Goal: Information Seeking & Learning: Check status

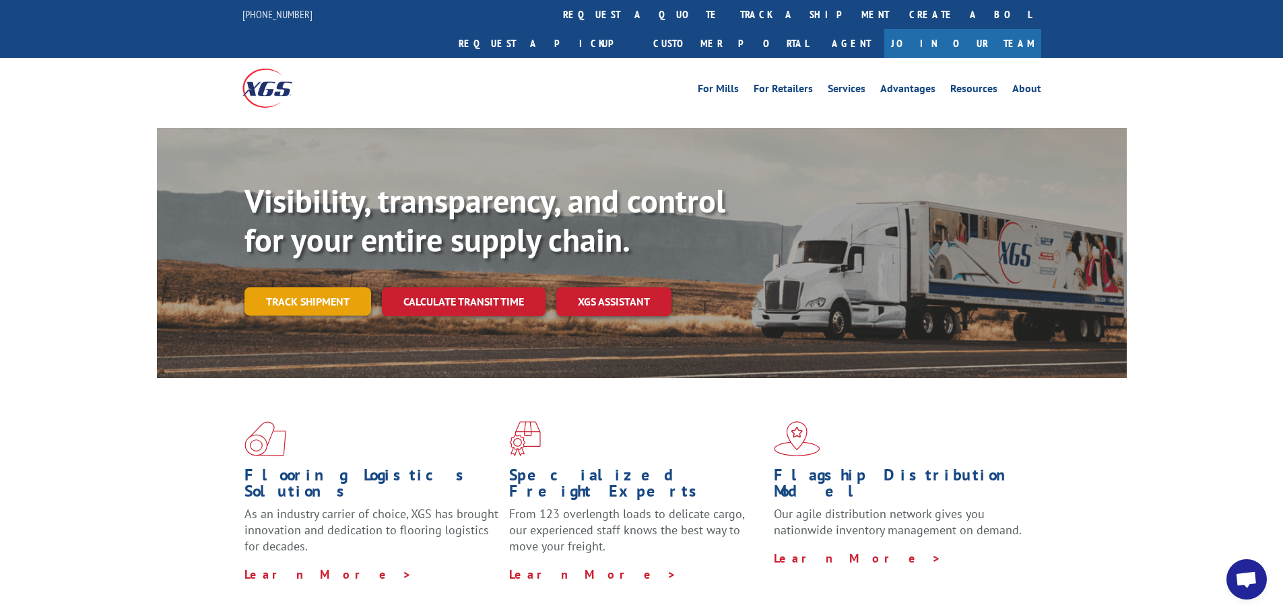
click at [319, 288] on link "Track shipment" at bounding box center [307, 302] width 127 height 28
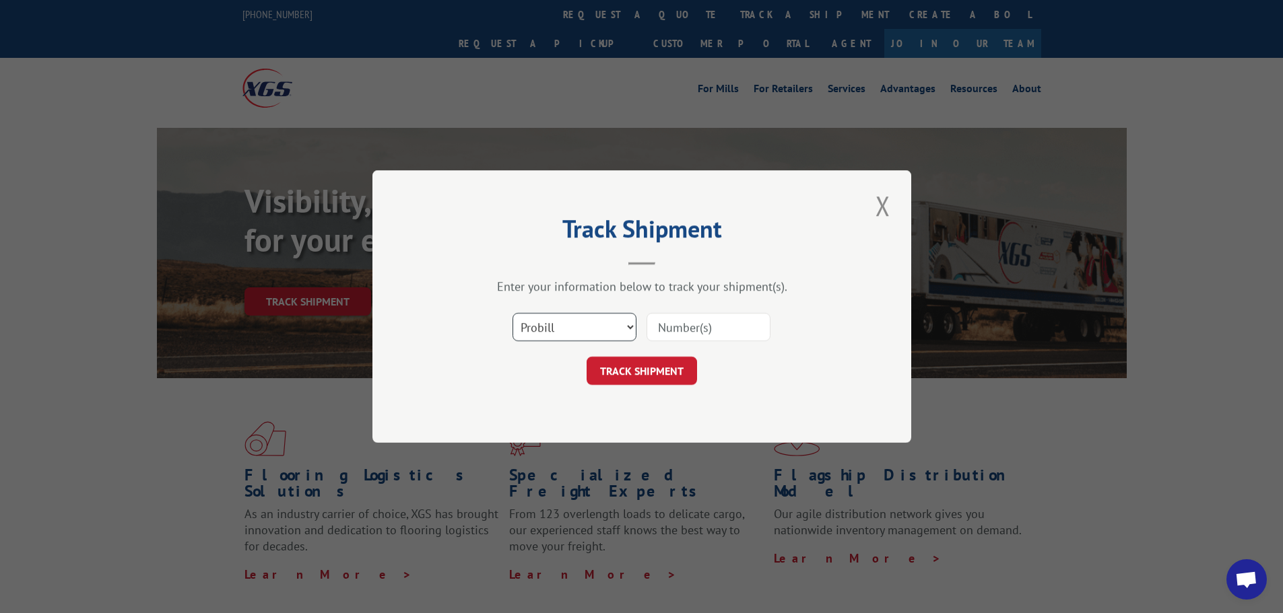
click at [552, 326] on select "Select category... Probill BOL PO" at bounding box center [574, 327] width 124 height 28
select select "bol"
click at [512, 313] on select "Select category... Probill BOL PO" at bounding box center [574, 327] width 124 height 28
click at [674, 327] on input at bounding box center [708, 327] width 124 height 28
type input "5221262"
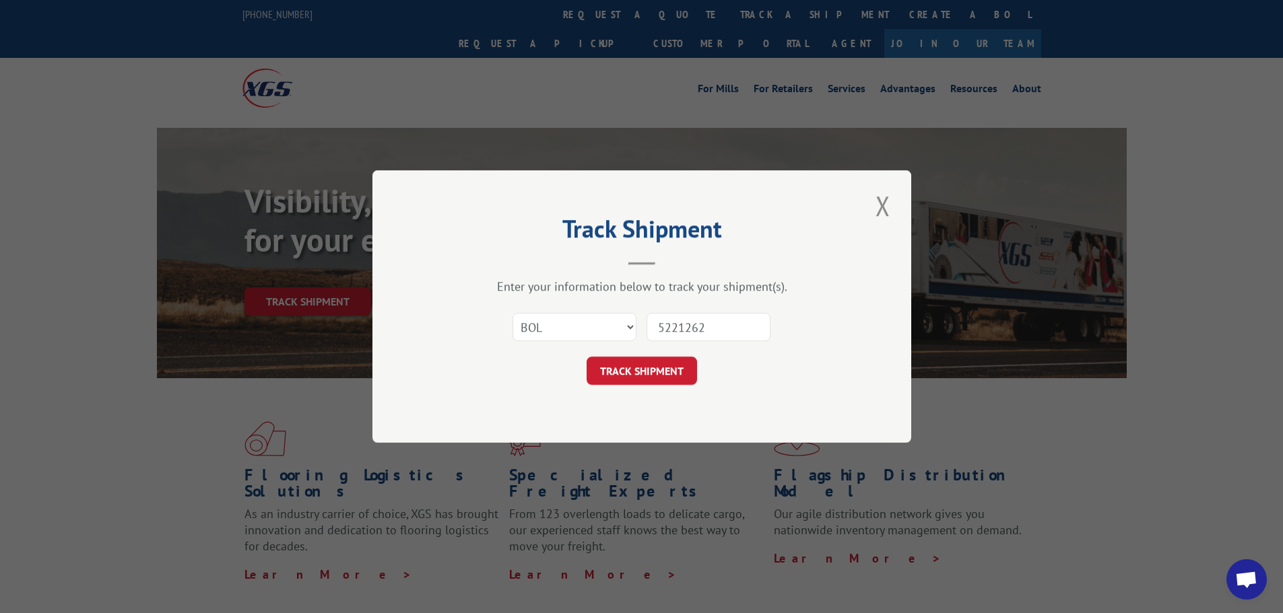
click button "TRACK SHIPMENT" at bounding box center [642, 371] width 110 height 28
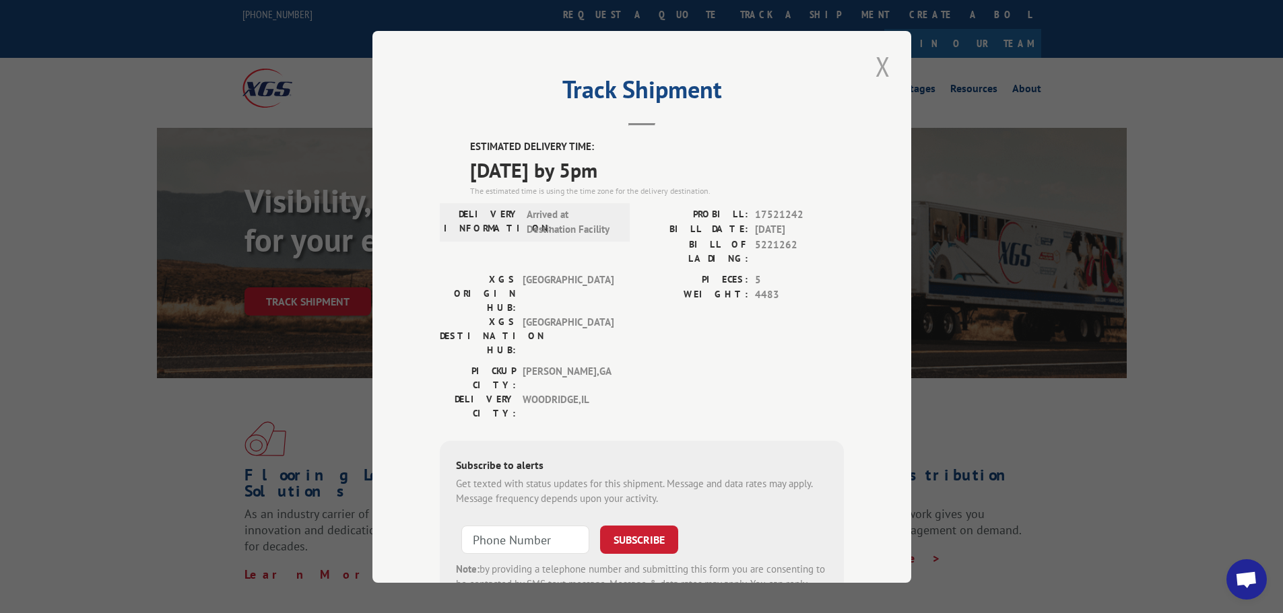
click at [879, 49] on button "Close modal" at bounding box center [882, 66] width 23 height 37
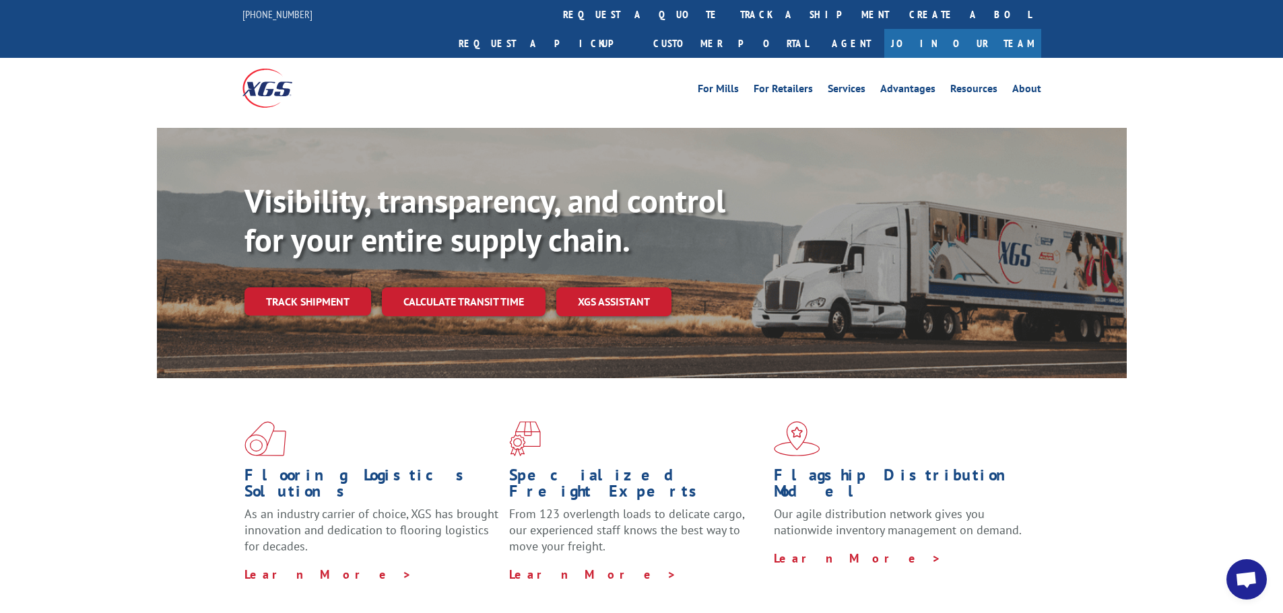
click at [316, 288] on link "Track shipment" at bounding box center [307, 302] width 127 height 28
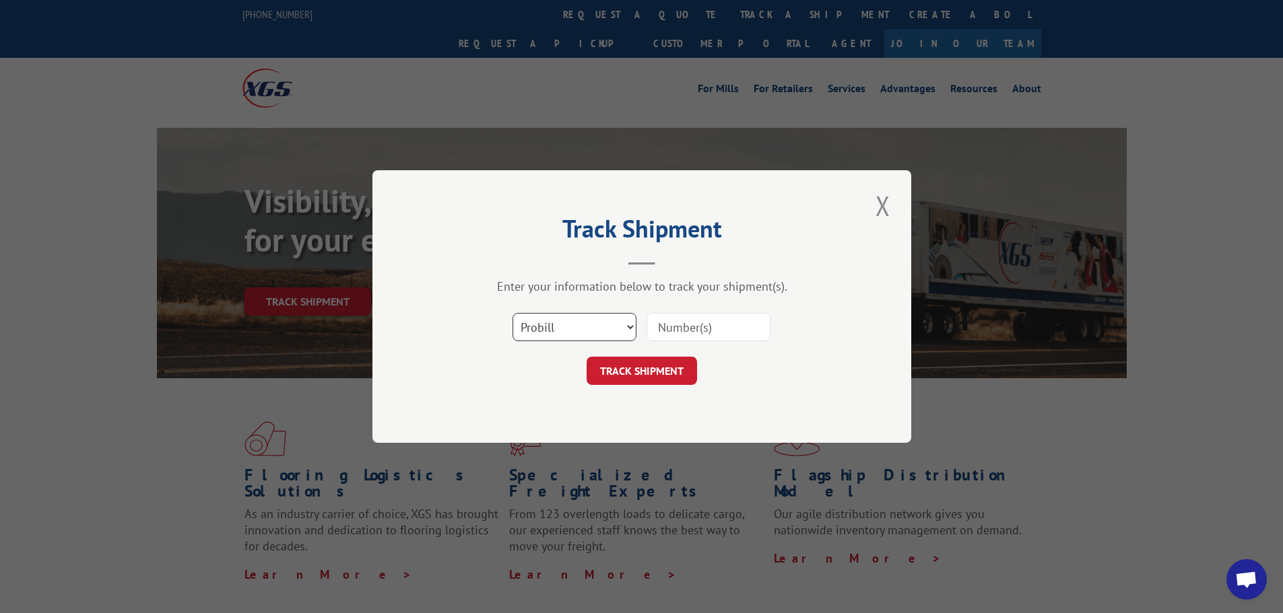
click at [562, 327] on select "Select category... Probill BOL PO" at bounding box center [574, 327] width 124 height 28
select select "bol"
click at [512, 313] on select "Select category... Probill BOL PO" at bounding box center [574, 327] width 124 height 28
click at [670, 332] on input at bounding box center [708, 327] width 124 height 28
